Goal: Task Accomplishment & Management: Use online tool/utility

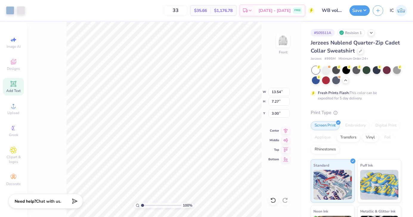
type input "3.00"
click at [288, 45] on img at bounding box center [283, 41] width 24 height 24
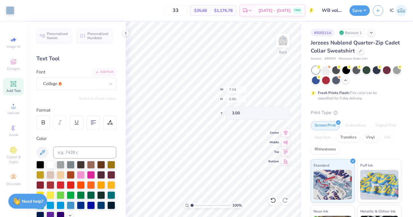
type input "3.00"
type input "3.30"
click at [127, 33] on icon at bounding box center [126, 33] width 5 height 5
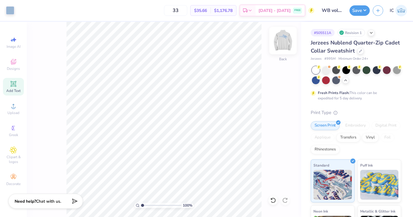
click at [278, 40] on img at bounding box center [283, 41] width 24 height 24
click at [23, 9] on div at bounding box center [21, 10] width 8 height 8
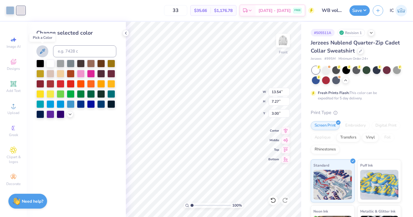
click at [40, 50] on icon at bounding box center [42, 51] width 7 height 7
click at [126, 34] on icon at bounding box center [126, 33] width 5 height 5
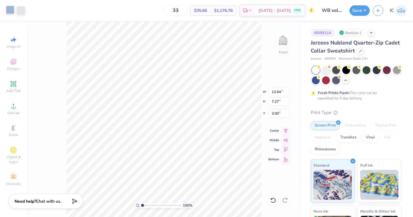
click at [12, 12] on div at bounding box center [10, 10] width 8 height 8
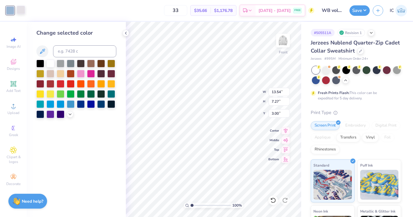
click at [20, 10] on div at bounding box center [21, 10] width 8 height 8
click at [42, 50] on icon at bounding box center [42, 51] width 7 height 7
click at [187, 13] on input "33" at bounding box center [175, 10] width 23 height 11
type input "34"
click at [273, 197] on icon at bounding box center [273, 200] width 6 height 6
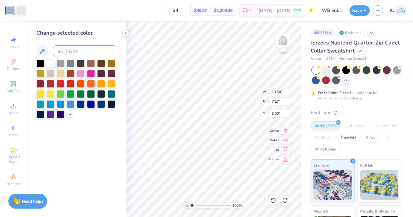
click at [127, 32] on icon at bounding box center [126, 33] width 5 height 5
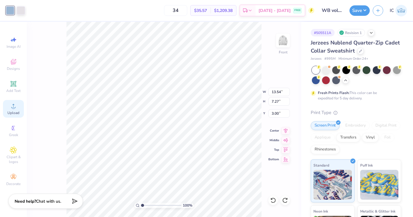
click at [13, 109] on circle at bounding box center [13, 107] width 3 height 3
click at [12, 110] on div "Upload" at bounding box center [13, 109] width 21 height 18
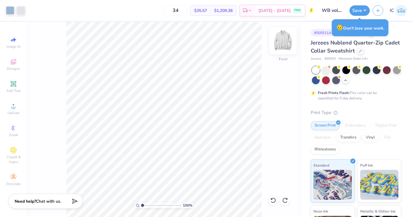
click at [287, 42] on img at bounding box center [283, 41] width 24 height 24
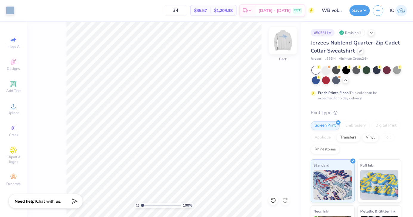
click at [288, 41] on img at bounding box center [283, 41] width 24 height 24
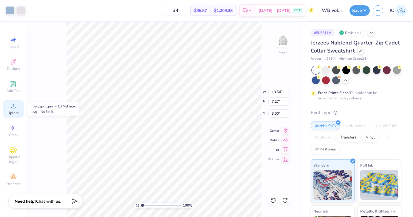
click at [17, 107] on icon at bounding box center [13, 105] width 7 height 7
click at [15, 107] on circle at bounding box center [13, 107] width 3 height 3
click at [14, 109] on circle at bounding box center [13, 107] width 3 height 3
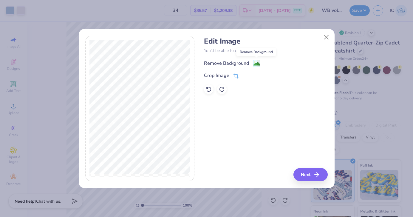
click at [256, 61] on image at bounding box center [257, 64] width 7 height 7
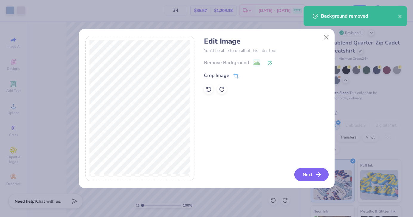
click at [314, 172] on button "Next" at bounding box center [311, 174] width 34 height 13
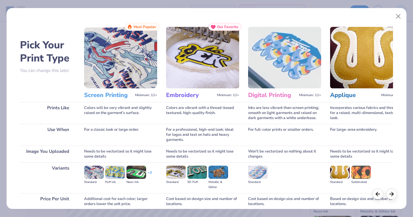
scroll to position [51, 0]
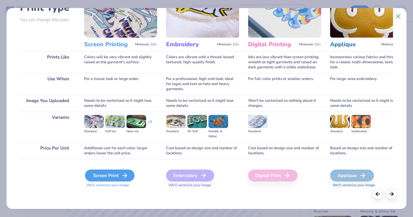
click at [119, 177] on div "Screen Print" at bounding box center [110, 175] width 50 height 12
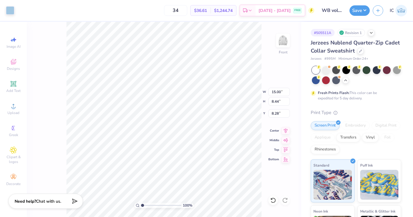
type input "9.43"
click at [11, 12] on div at bounding box center [10, 10] width 8 height 8
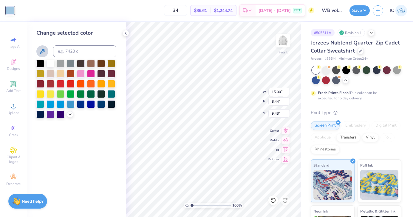
click at [43, 52] on icon at bounding box center [42, 51] width 5 height 5
click at [126, 33] on icon at bounding box center [126, 33] width 5 height 5
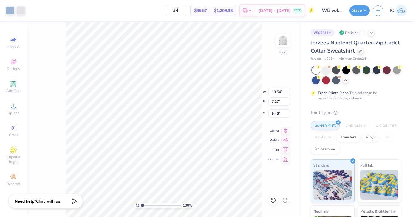
type input "13.54"
type input "7.27"
type input "3.00"
type input "13.53"
type input "7.62"
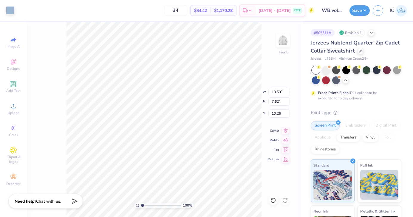
type input "3.00"
type input "13.61"
type input "7.09"
type input "3.11"
type input "3.00"
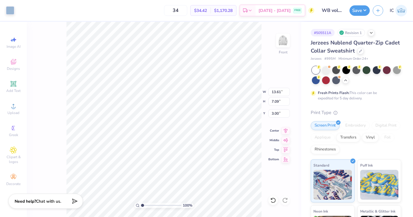
type input "13.57"
type input "7.46"
type input "2.92"
type input "13.61"
type input "7.02"
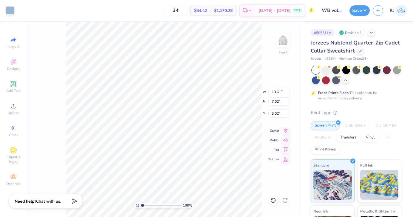
type input "3.02"
type input "3.00"
type input "13.15"
type input "6.78"
type input "3.00"
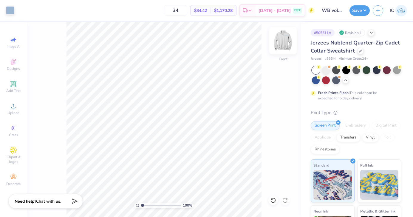
click at [289, 41] on img at bounding box center [283, 41] width 24 height 24
click at [278, 47] on img at bounding box center [283, 41] width 24 height 24
click at [358, 9] on button "Save" at bounding box center [360, 9] width 20 height 10
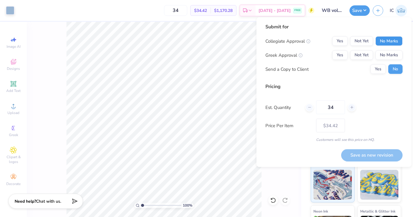
click at [382, 41] on button "No Marks" at bounding box center [389, 41] width 27 height 10
click at [381, 57] on button "No Marks" at bounding box center [389, 55] width 27 height 10
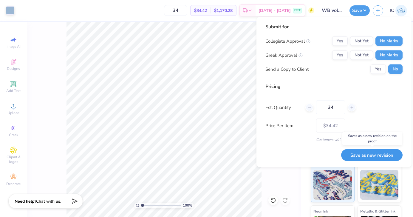
click at [360, 155] on button "Save as new revision" at bounding box center [371, 155] width 61 height 12
type input "$34.42"
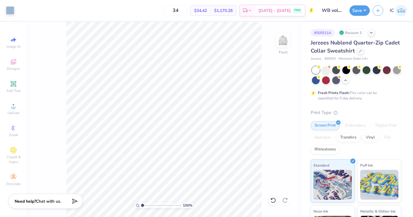
click at [336, 9] on input "WB volleyball '25 crewneck" at bounding box center [331, 10] width 29 height 12
click at [339, 14] on input "WB volleyball '25 crewneck" at bounding box center [331, 10] width 29 height 12
click at [324, 13] on input "WB volleyball '25 crewneck" at bounding box center [331, 10] width 29 height 12
click at [341, 9] on input "WB volleyball '25 crewneck" at bounding box center [331, 10] width 29 height 12
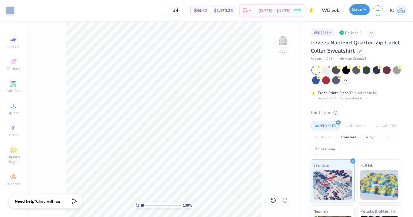
click at [357, 10] on button "Save" at bounding box center [360, 9] width 20 height 10
click at [324, 9] on input "WB volleyball '25 crewneck" at bounding box center [331, 10] width 29 height 12
click at [342, 9] on input "WB volleyball '25 crewneck" at bounding box center [331, 10] width 29 height 12
click at [321, 10] on input "WB volleyball '25 crewneck" at bounding box center [331, 10] width 29 height 12
click at [337, 10] on input "WB volleyball '25 crewneck" at bounding box center [331, 10] width 29 height 12
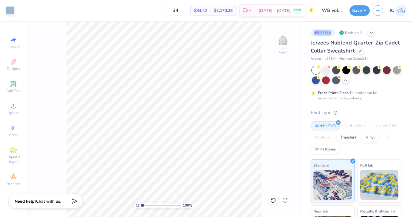
drag, startPoint x: 332, startPoint y: 32, endPoint x: 312, endPoint y: 34, distance: 19.8
click at [312, 34] on div "# 505511A" at bounding box center [323, 32] width 24 height 7
copy div "# 505511A"
click at [339, 11] on input "WB volleyball '25 crewneck" at bounding box center [331, 10] width 29 height 12
click at [354, 11] on button "Save" at bounding box center [360, 9] width 20 height 10
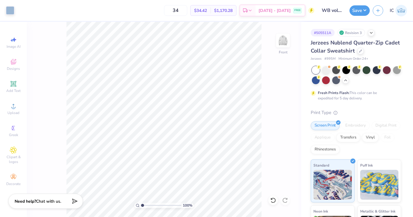
click at [329, 12] on input "WB volleyball '25 crewneck" at bounding box center [331, 10] width 29 height 12
click at [382, 10] on button "button" at bounding box center [378, 9] width 10 height 10
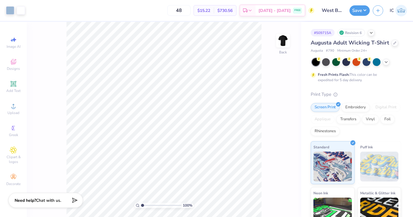
click at [60, 200] on span "Chat with us." at bounding box center [48, 201] width 25 height 6
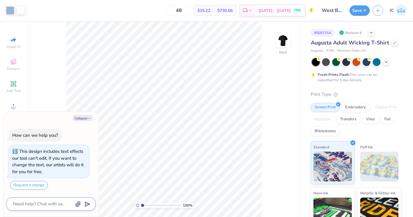
click at [48, 203] on textarea at bounding box center [43, 204] width 61 height 8
type textarea "x"
type textarea "h"
type textarea "x"
type textarea "ho"
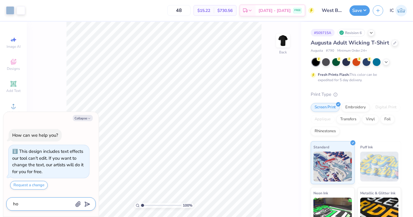
type textarea "x"
type textarea "how"
type textarea "x"
type textarea "how"
type textarea "x"
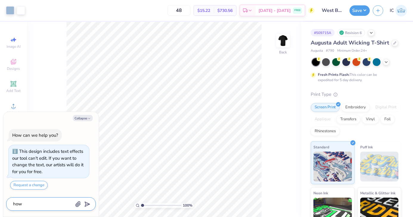
type textarea "how m"
type textarea "x"
type textarea "how mu"
type textarea "x"
type textarea "how muc"
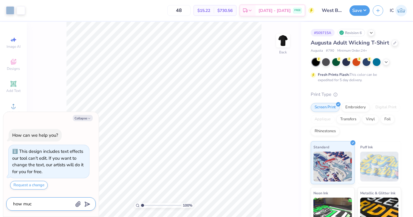
type textarea "x"
type textarea "how much"
type textarea "x"
type textarea "how much"
type textarea "x"
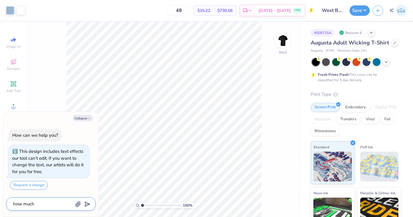
type textarea "how much s"
type textarea "x"
type textarea "how much st"
type textarea "x"
type textarea "how much sto"
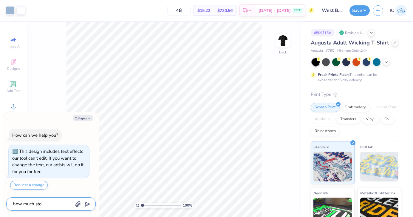
type textarea "x"
type textarea "how much stoc"
type textarea "x"
type textarea "how much stock"
type textarea "x"
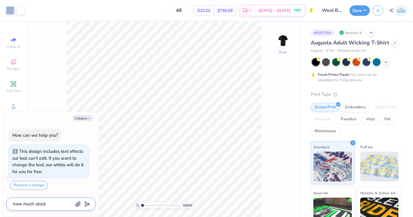
type textarea "how much stock f"
type textarea "x"
type textarea "how much stock fo"
type textarea "x"
type textarea "how much stock for"
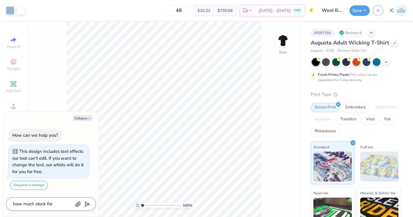
type textarea "x"
type textarea "how much stock for"
type textarea "x"
type textarea "how much stock for x"
type textarea "x"
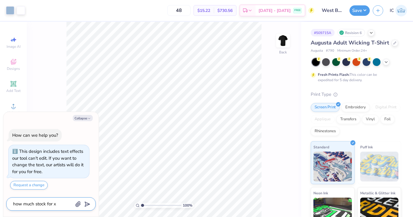
type textarea "how much stock for xx"
type textarea "x"
type textarea "how much stock for xxl"
click at [87, 203] on icon "submit" at bounding box center [86, 204] width 8 height 8
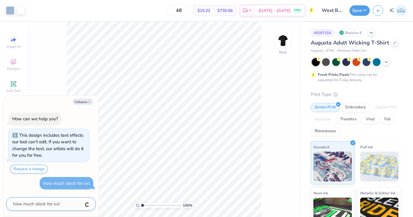
type textarea "x"
